Goal: Information Seeking & Learning: Find specific fact

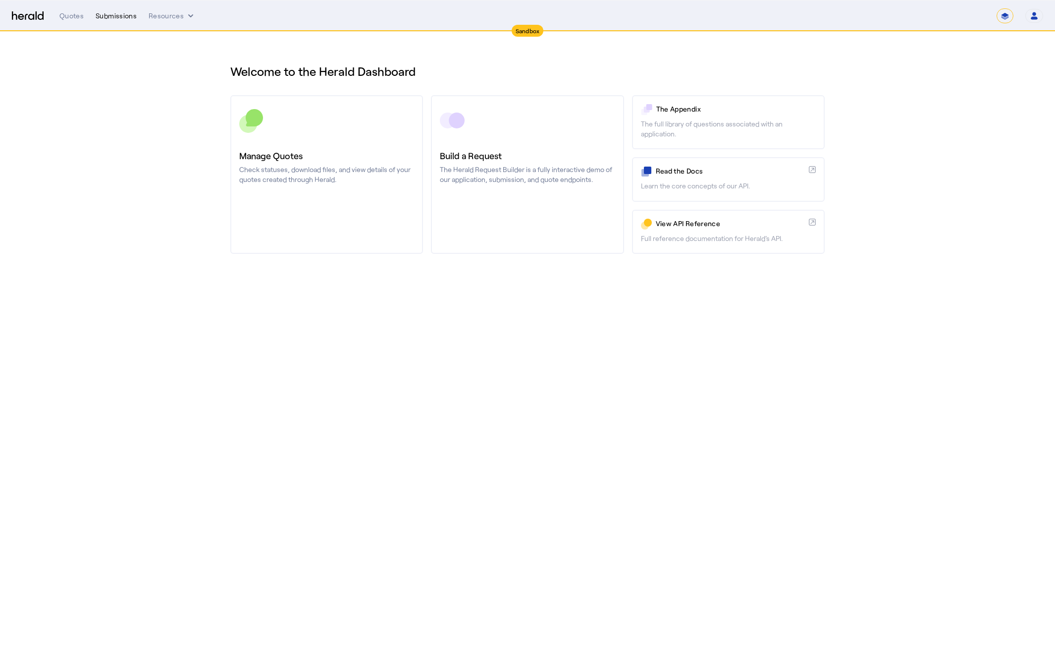
click at [106, 14] on div "Submissions" at bounding box center [116, 16] width 41 height 10
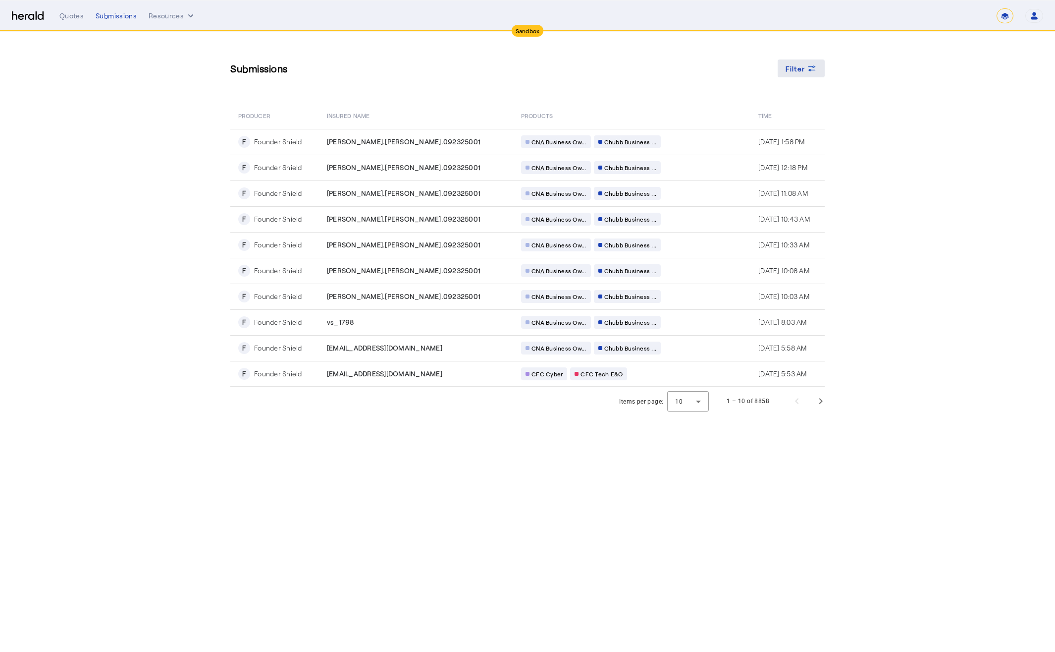
click at [803, 64] on span "Filter" at bounding box center [796, 68] width 20 height 10
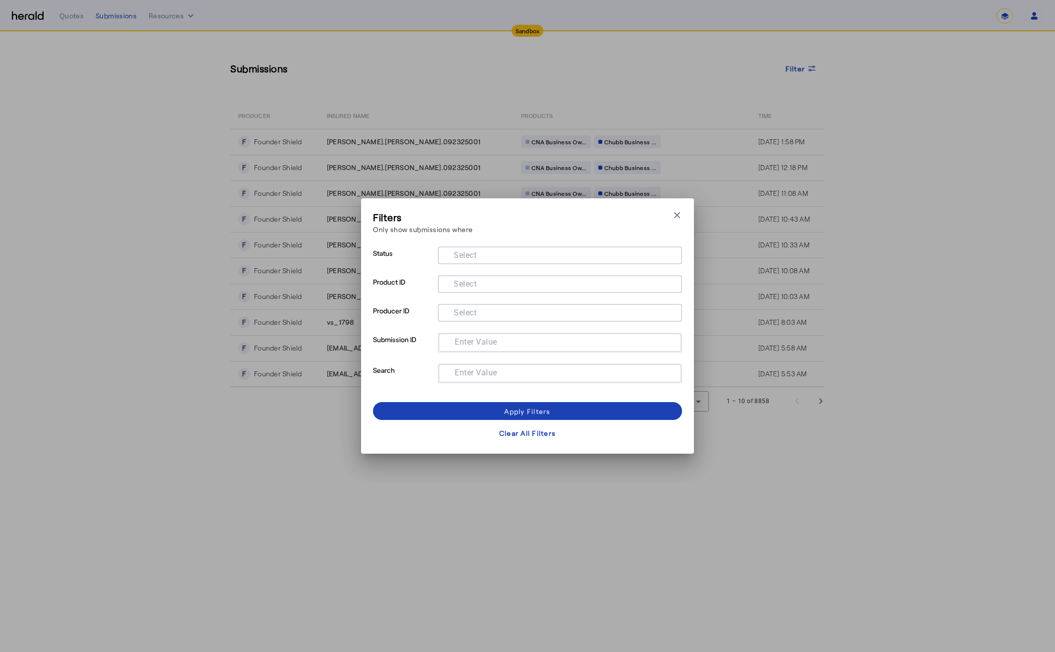
click at [467, 281] on mat-label "Select" at bounding box center [465, 283] width 23 height 9
click at [467, 281] on input "Select" at bounding box center [558, 283] width 224 height 12
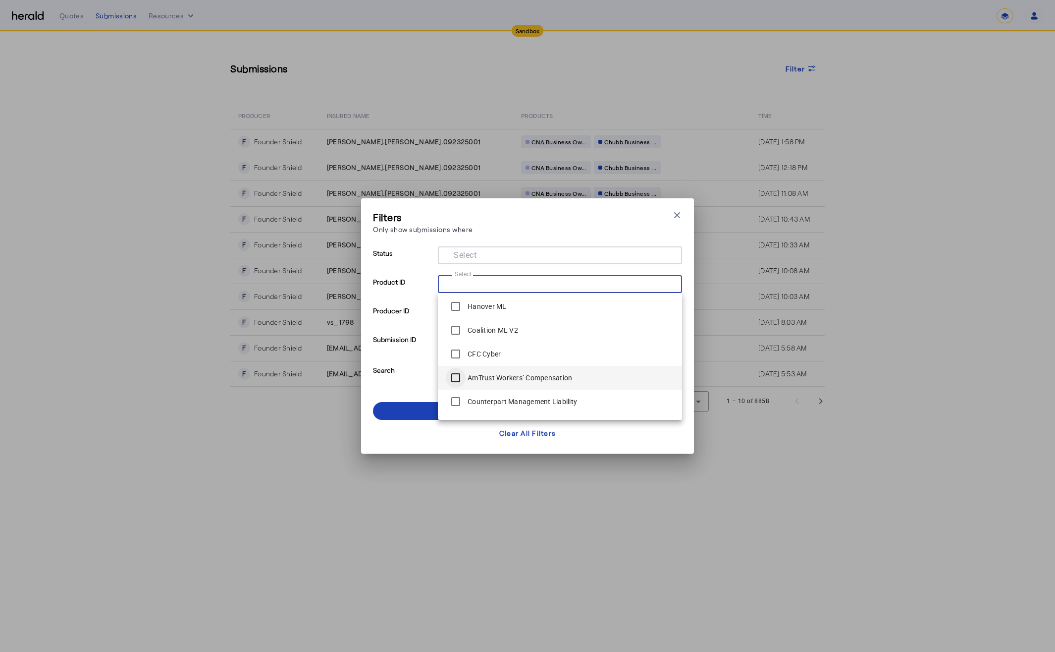
scroll to position [119, 0]
click at [396, 415] on span at bounding box center [527, 411] width 309 height 24
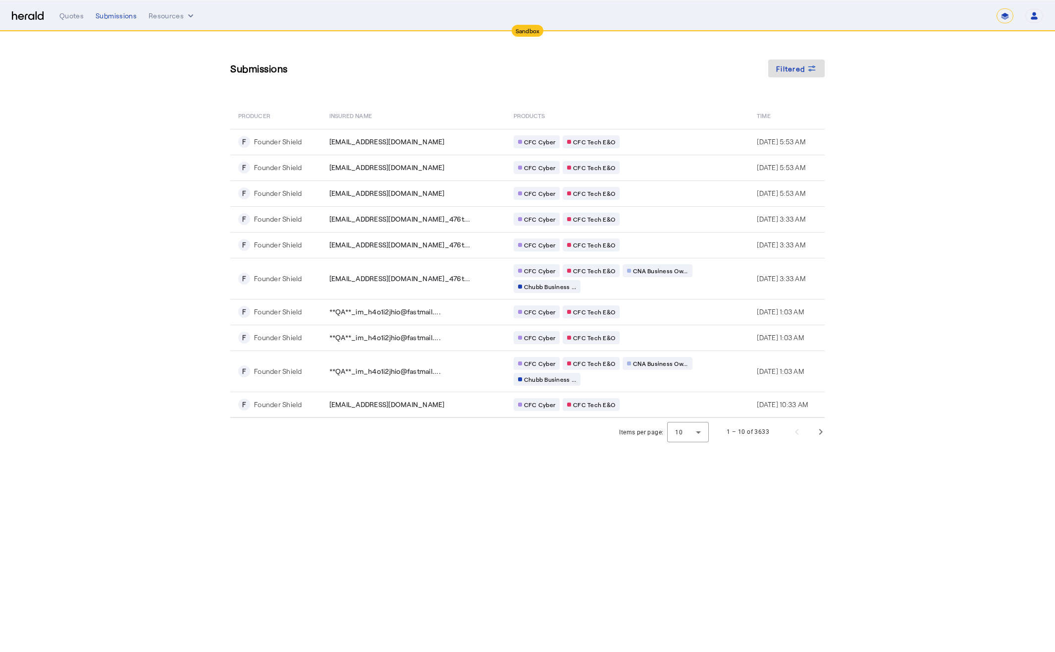
click at [105, 218] on section "Submissions Filtered PRODUCER Insured Name PRODUCTS Time F Founder Shield [EMAI…" at bounding box center [527, 239] width 1055 height 414
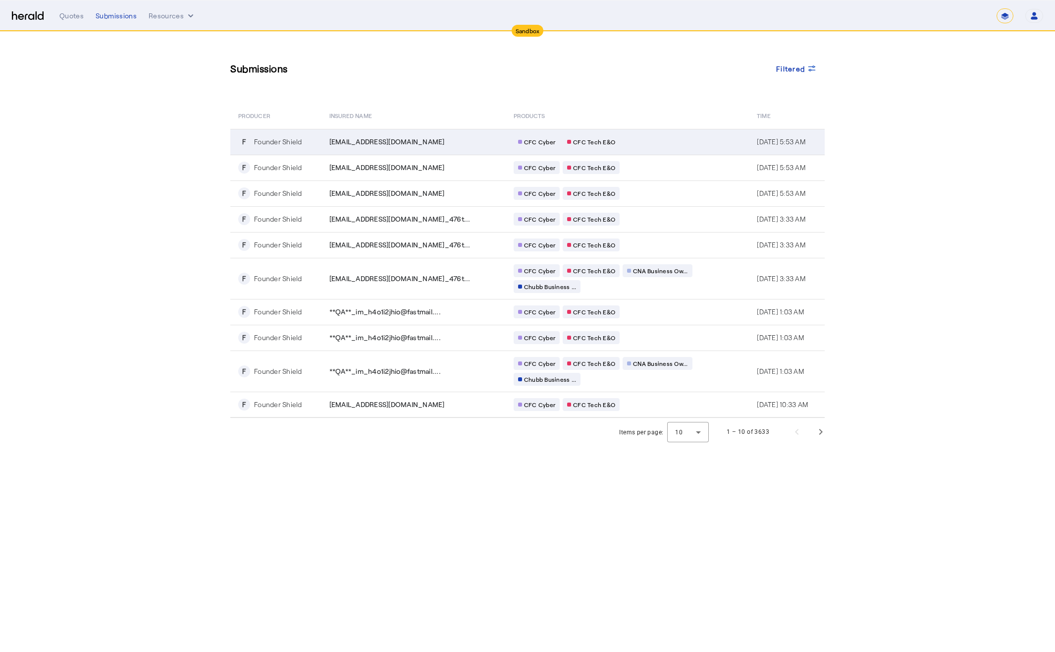
click at [637, 142] on div "CFC Cyber CFC Tech E&O" at bounding box center [609, 141] width 190 height 13
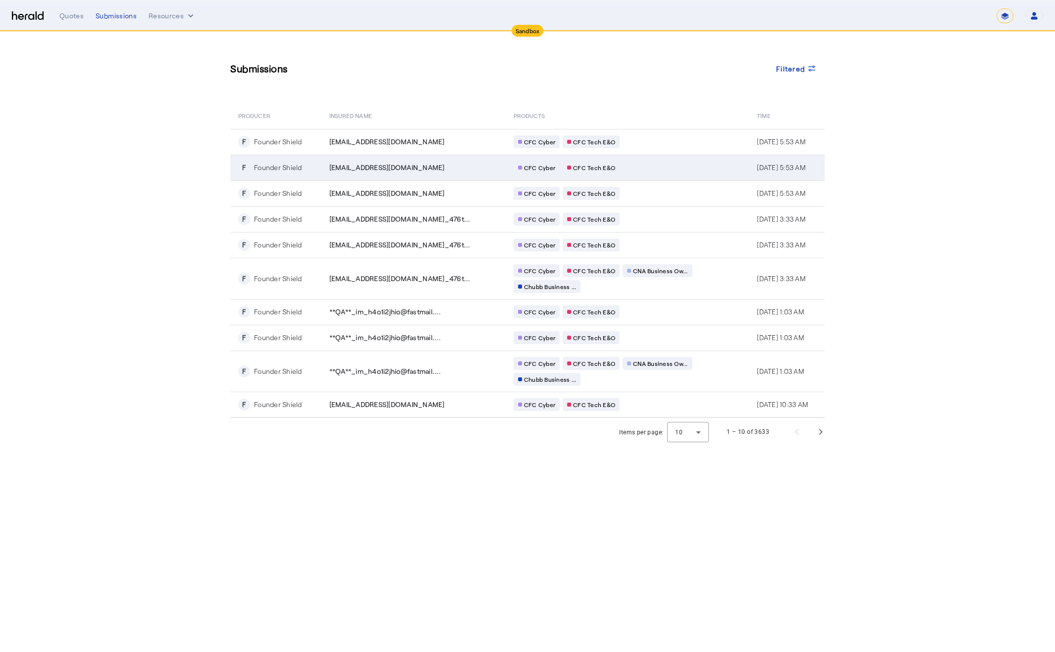
click at [651, 170] on div "CFC Cyber CFC Tech E&O" at bounding box center [609, 167] width 190 height 13
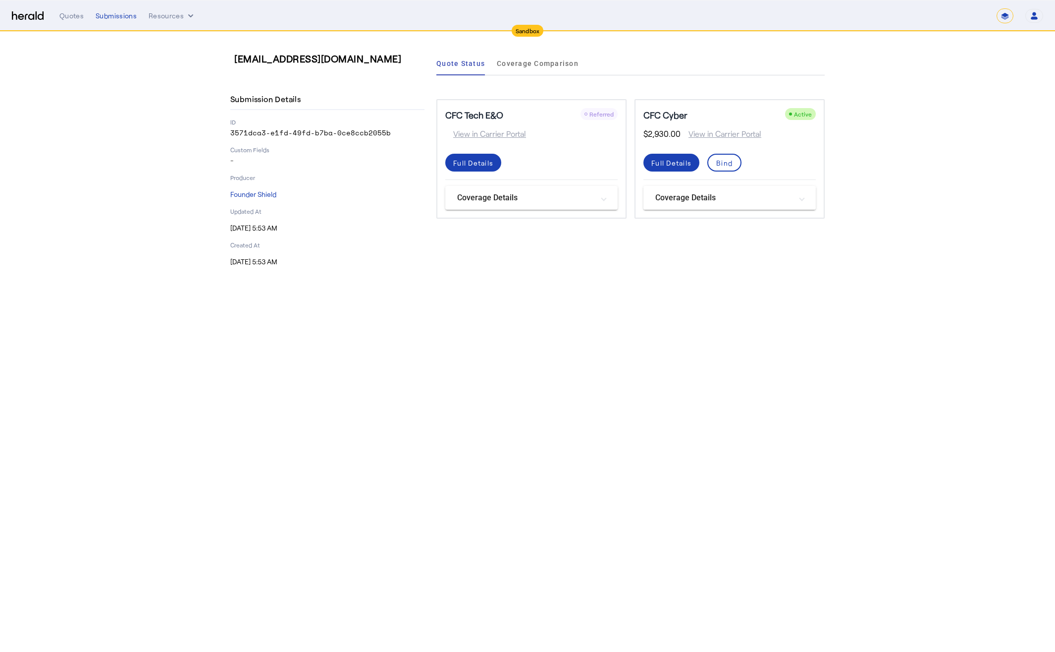
click at [730, 198] on mat-panel-title "Coverage Details" at bounding box center [723, 198] width 137 height 12
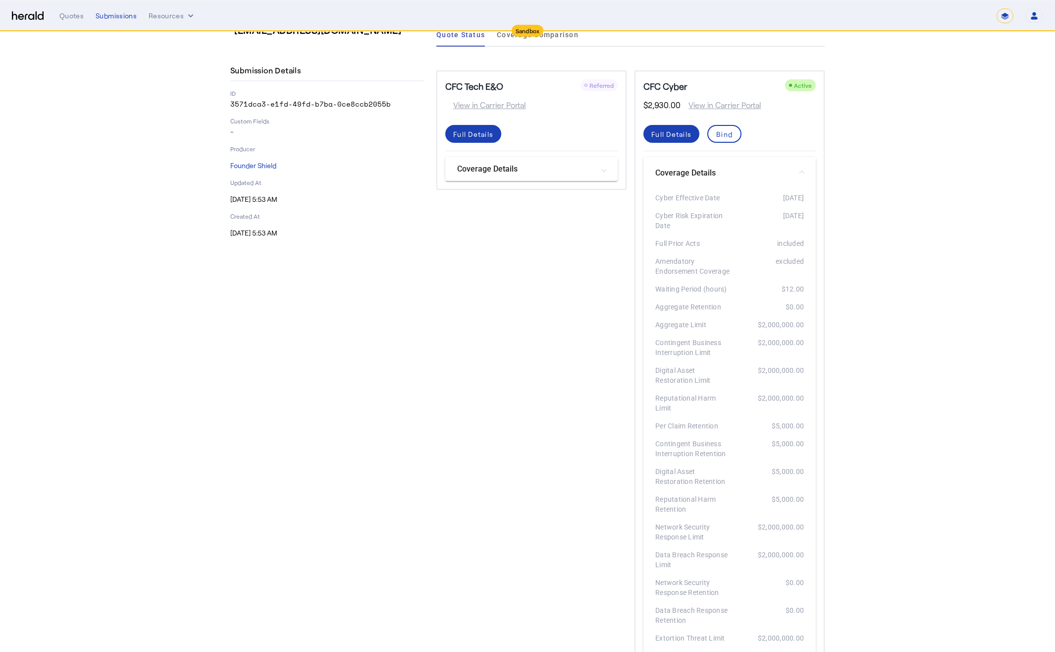
scroll to position [77, 0]
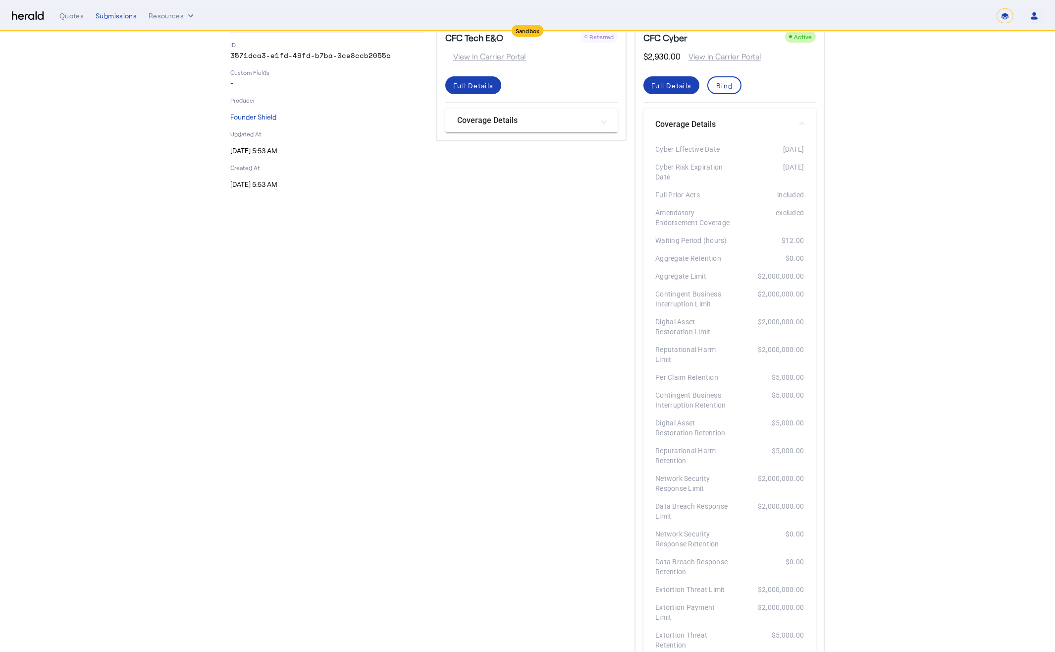
drag, startPoint x: 678, startPoint y: 378, endPoint x: 818, endPoint y: 380, distance: 140.2
click at [818, 380] on div "CFC Cyber Active $2,930.00 View in Carrier Portal Full Details Bind Coverage De…" at bounding box center [730, 651] width 190 height 1259
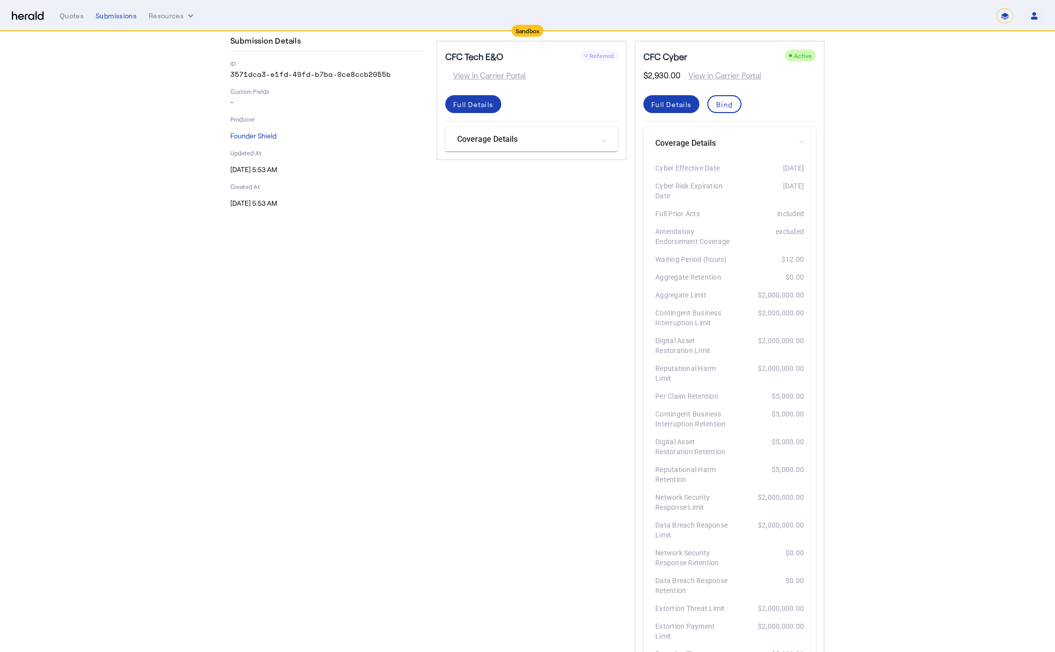
scroll to position [0, 0]
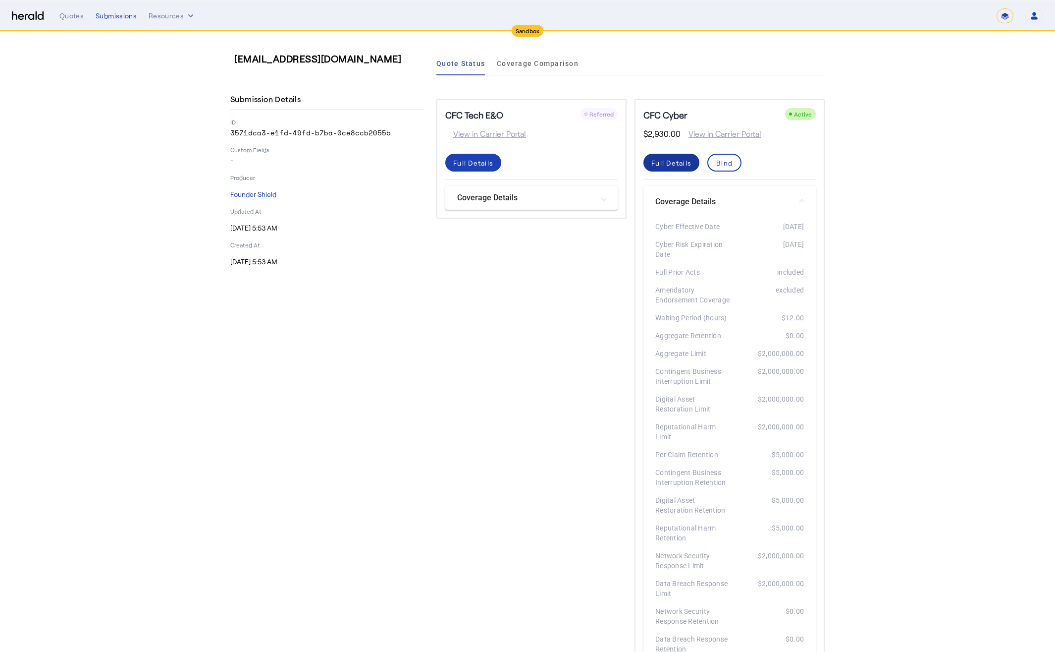
click at [656, 163] on div "Full Details" at bounding box center [672, 163] width 40 height 10
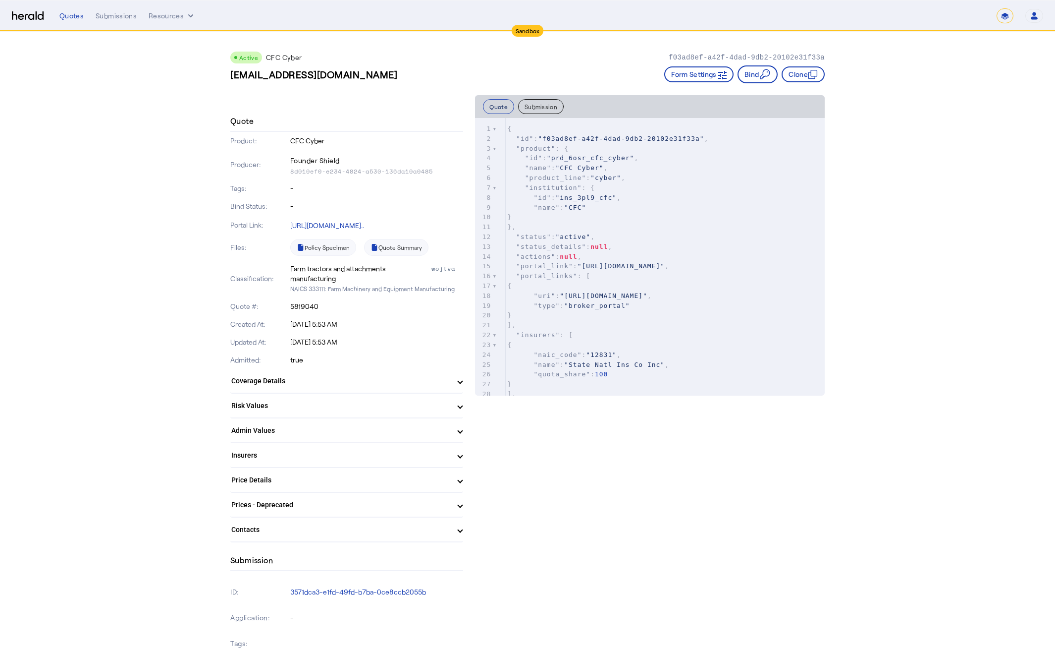
click at [498, 106] on button "Quote" at bounding box center [498, 106] width 31 height 15
click at [619, 214] on pre "}" at bounding box center [665, 217] width 320 height 10
type input "*"
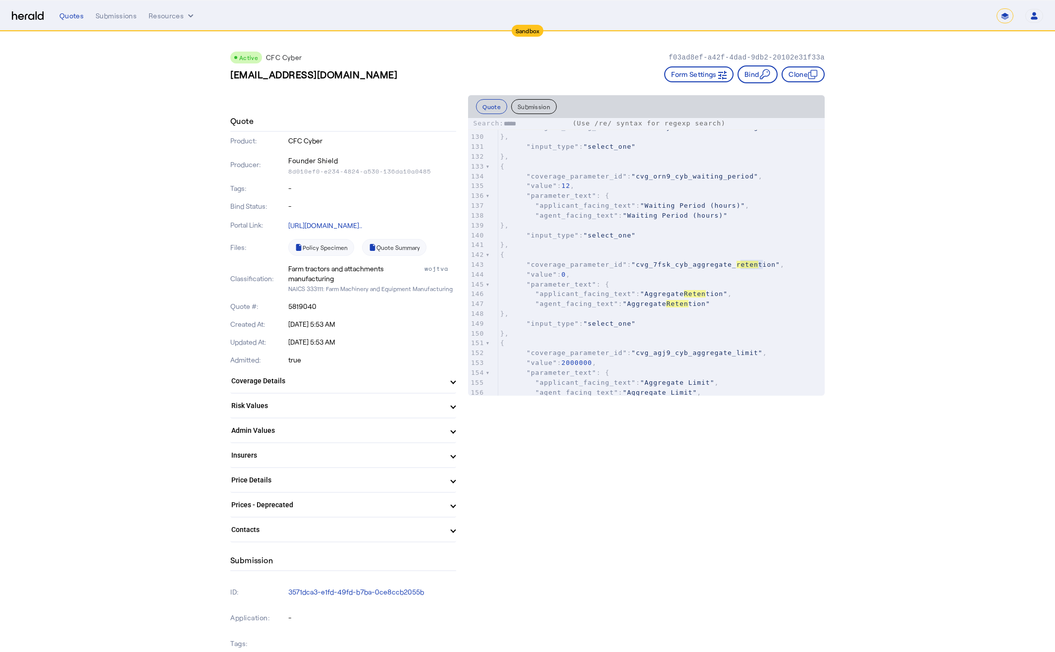
scroll to position [1308, 0]
type input "*****"
drag, startPoint x: 1016, startPoint y: 251, endPoint x: 1001, endPoint y: 249, distance: 14.6
click at [675, 182] on pre ""value" : 12 ," at bounding box center [661, 185] width 327 height 10
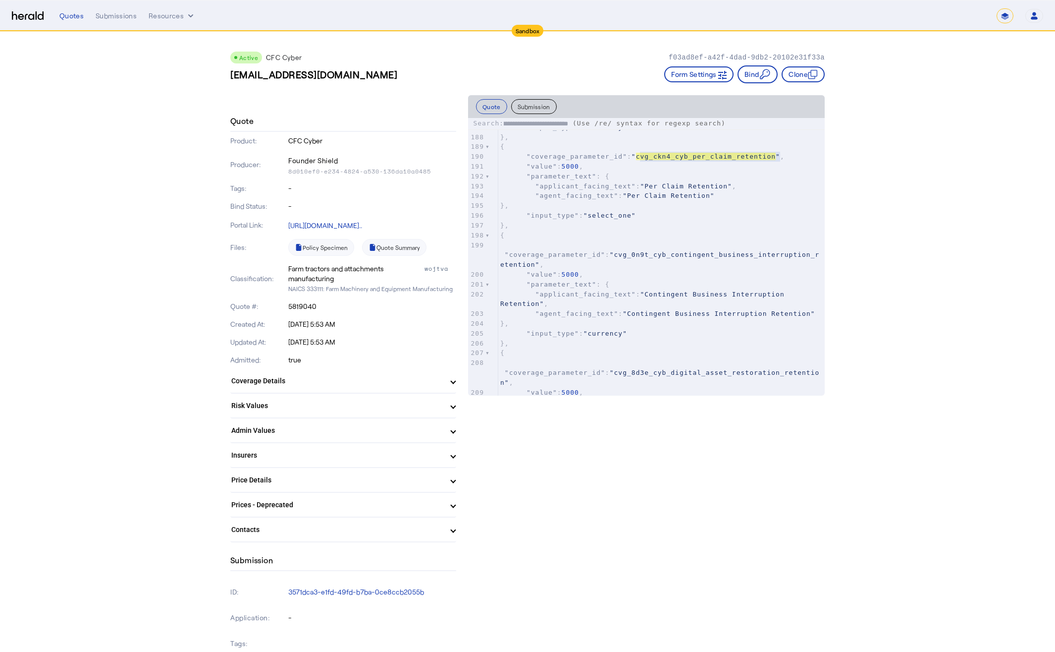
scroll to position [1926, 0]
type input "**********"
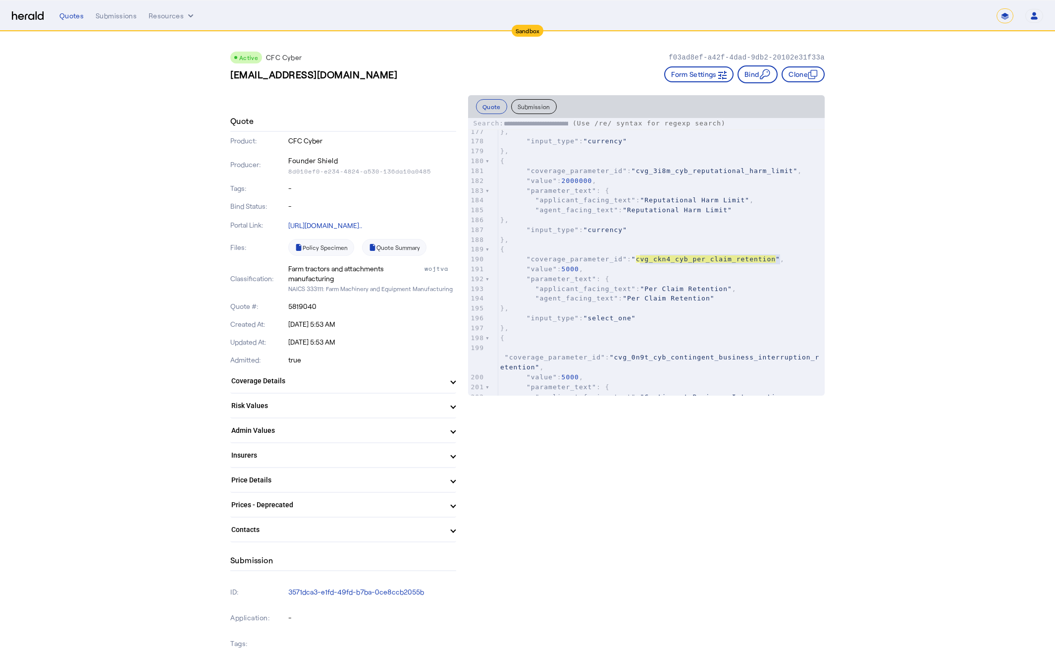
scroll to position [1822, 0]
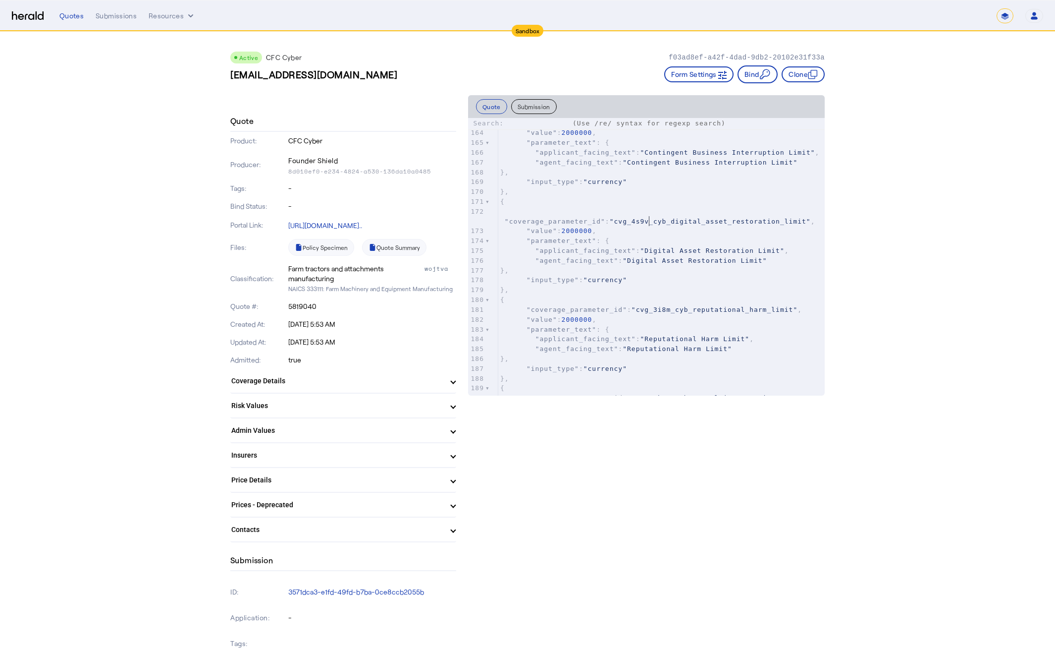
click at [655, 224] on span ""cvg_4s9v_cyb_digital_asset_restoration_limit"" at bounding box center [710, 221] width 201 height 7
drag, startPoint x: 773, startPoint y: 268, endPoint x: 760, endPoint y: 263, distance: 14.3
click at [773, 268] on pre "}," at bounding box center [661, 271] width 327 height 10
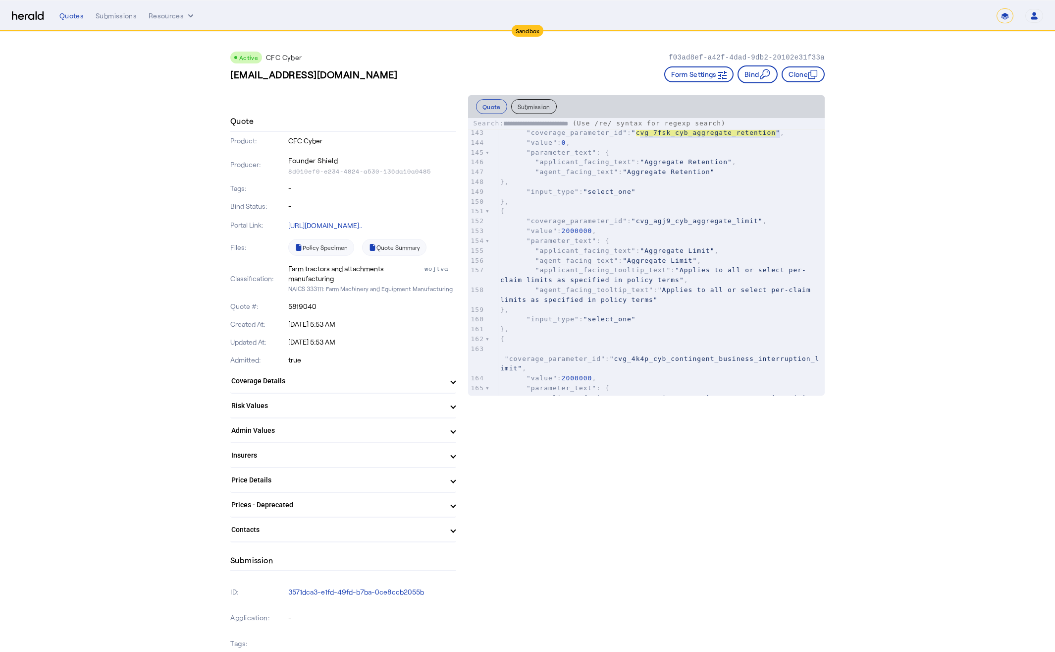
type input "**********"
